Goal: Information Seeking & Learning: Learn about a topic

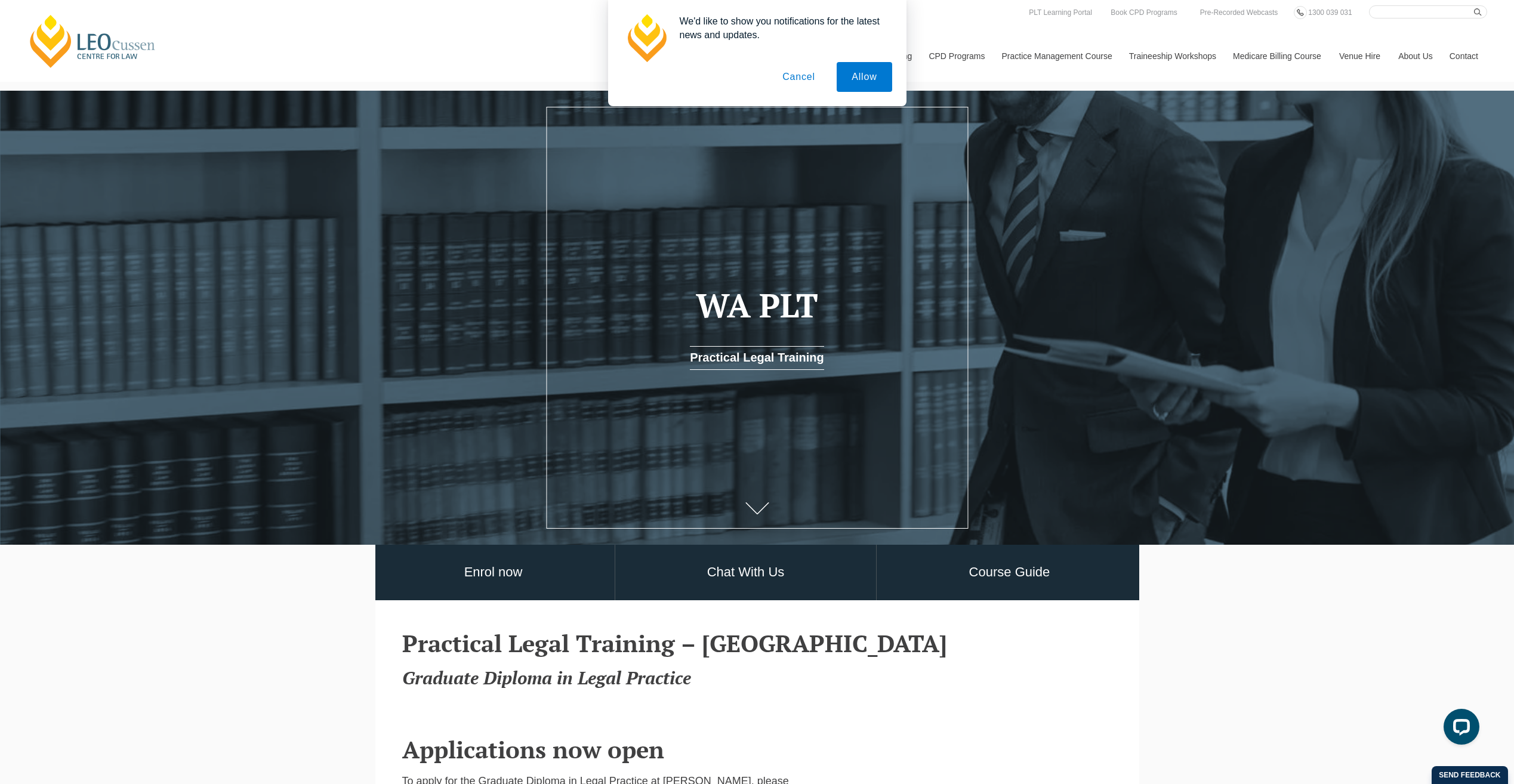
click at [794, 78] on button "Cancel" at bounding box center [798, 77] width 62 height 30
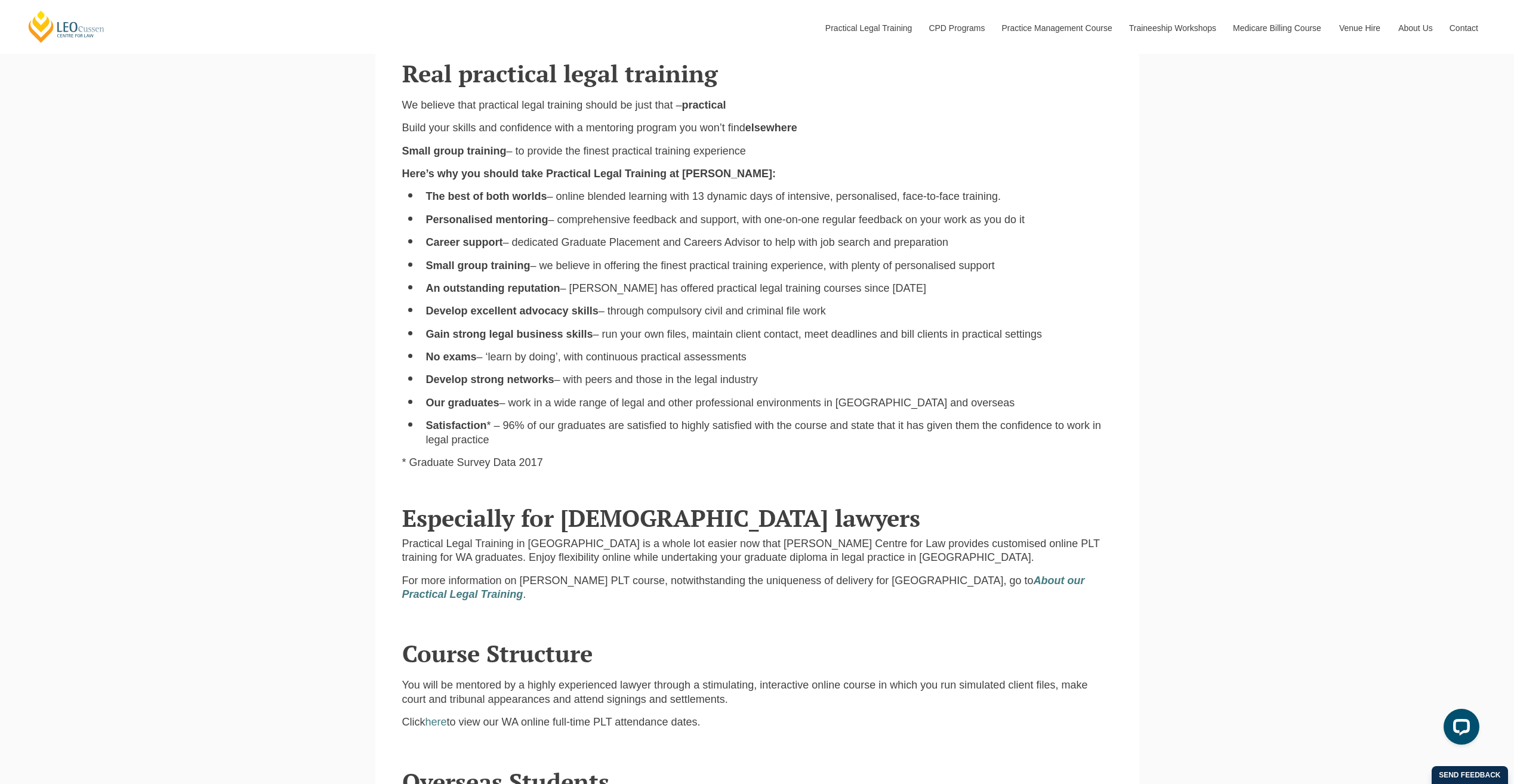
scroll to position [1226, 0]
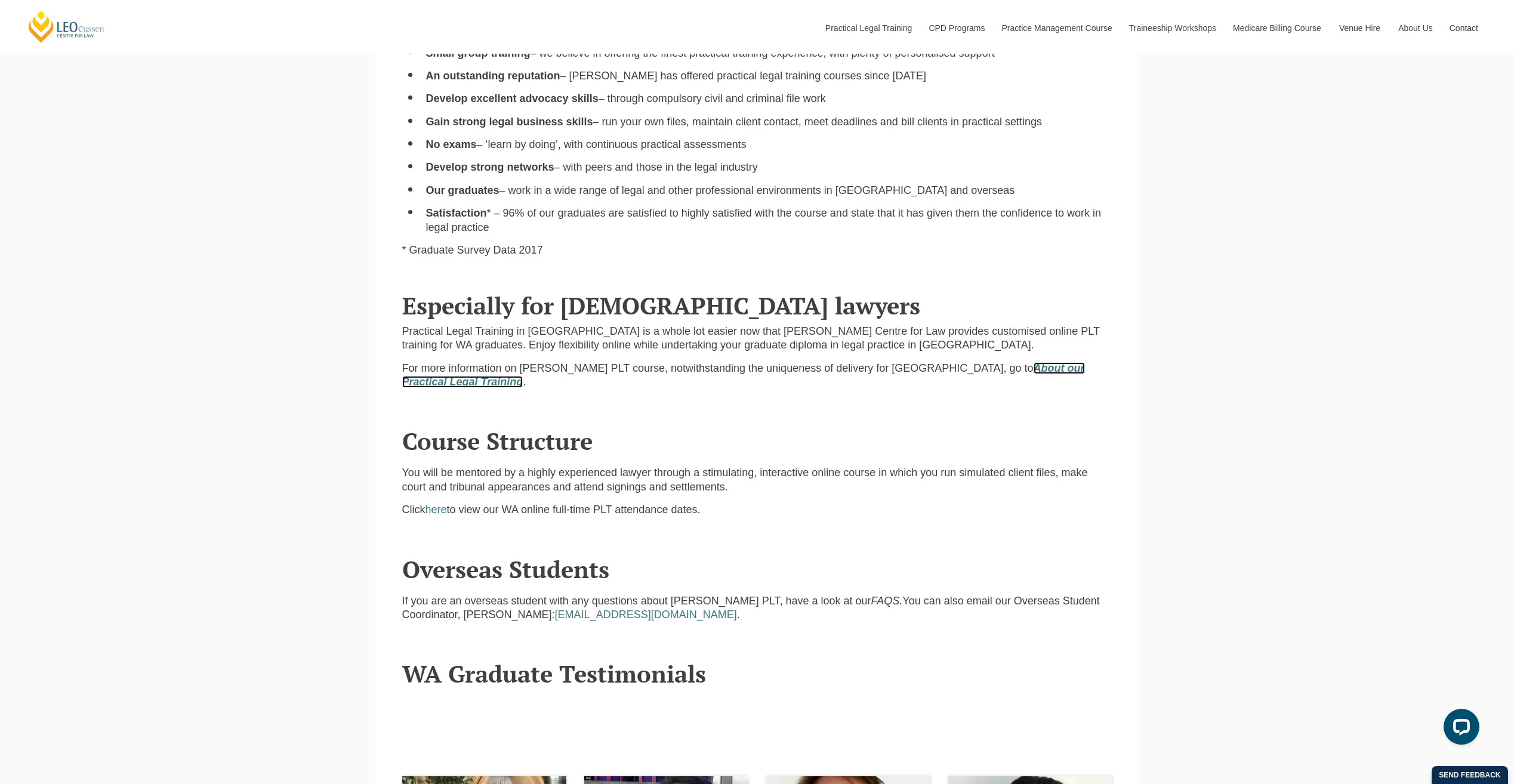
click at [1038, 365] on em "About our Practical Legal Training" at bounding box center [743, 375] width 683 height 25
